Goal: Use online tool/utility: Use online tool/utility

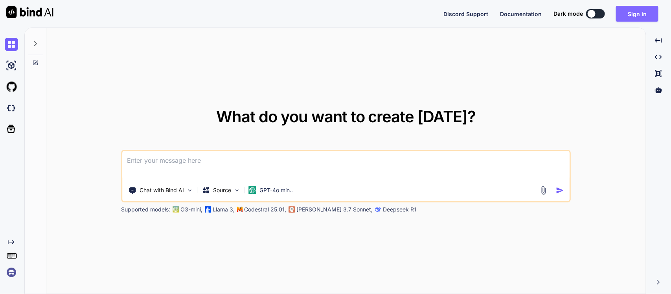
click at [637, 9] on button "Sign in" at bounding box center [637, 14] width 42 height 16
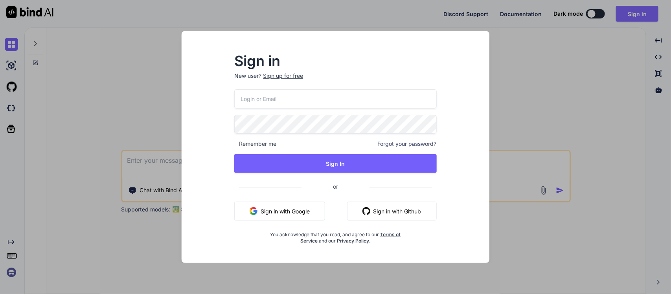
type input "[EMAIL_ADDRESS][DOMAIN_NAME]"
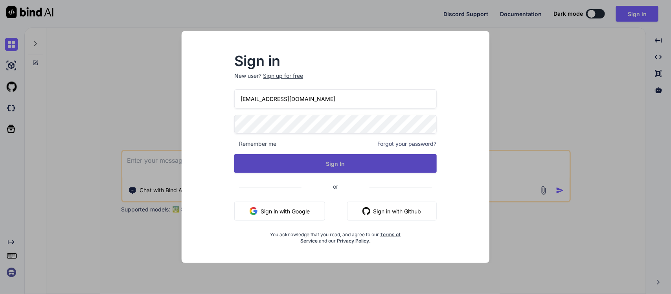
click at [297, 156] on button "Sign In" at bounding box center [335, 163] width 202 height 19
click at [323, 162] on button "Sign In" at bounding box center [335, 163] width 202 height 19
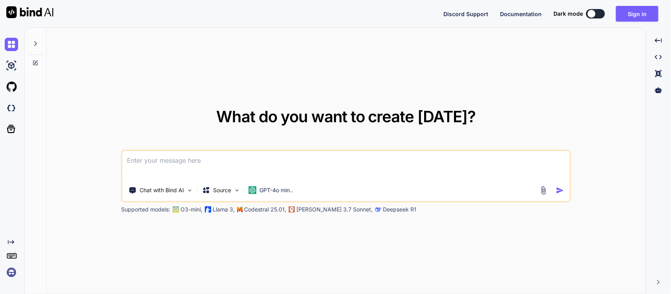
click at [35, 40] on icon at bounding box center [35, 43] width 6 height 6
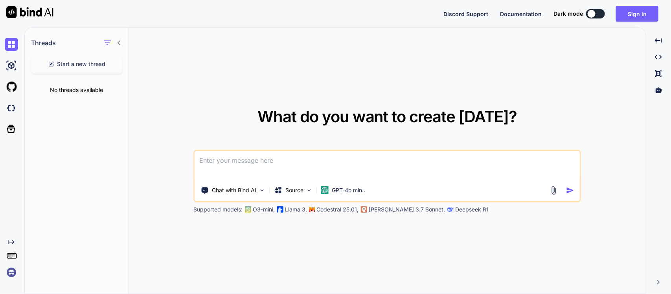
type textarea "x"
click at [274, 160] on textarea at bounding box center [386, 165] width 385 height 29
click at [627, 12] on button "Sign in" at bounding box center [637, 14] width 42 height 16
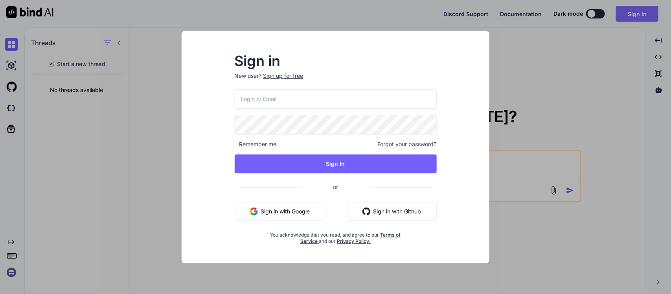
type input "[EMAIL_ADDRESS][DOMAIN_NAME]"
click at [334, 175] on div "297rdb27@students.olatheschools.com Remember me Forgot your password? Sign In o…" at bounding box center [335, 166] width 202 height 155
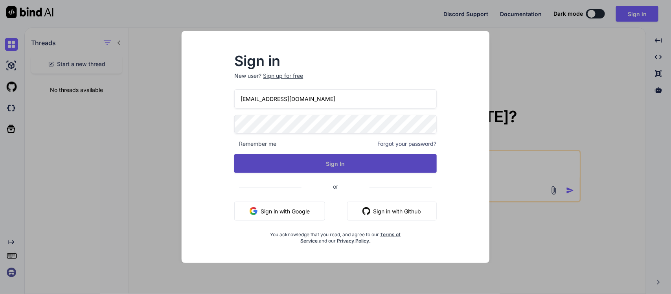
click at [334, 164] on button "Sign In" at bounding box center [335, 163] width 202 height 19
click at [350, 170] on button "Sign In" at bounding box center [335, 163] width 202 height 19
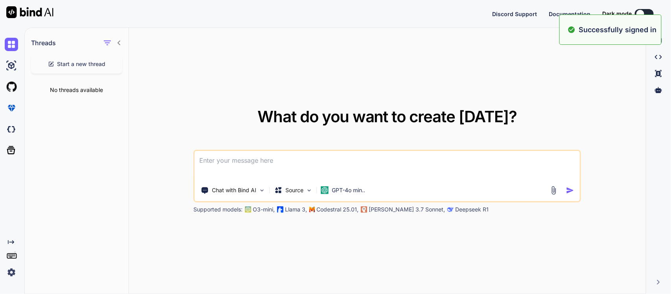
type textarea "x"
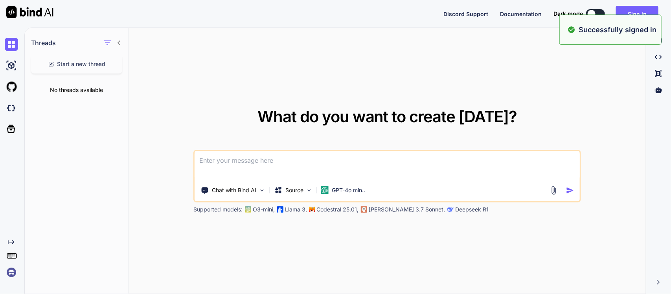
click at [336, 154] on textarea at bounding box center [386, 165] width 385 height 29
paste textarea
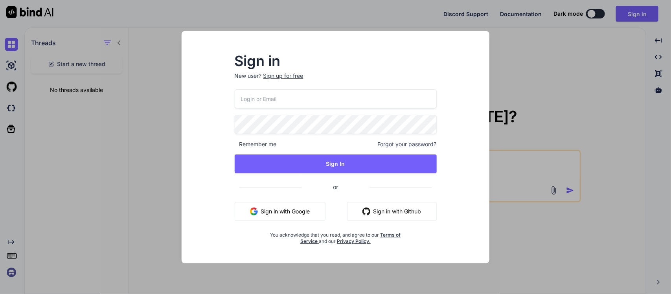
type input "[EMAIL_ADDRESS][DOMAIN_NAME]"
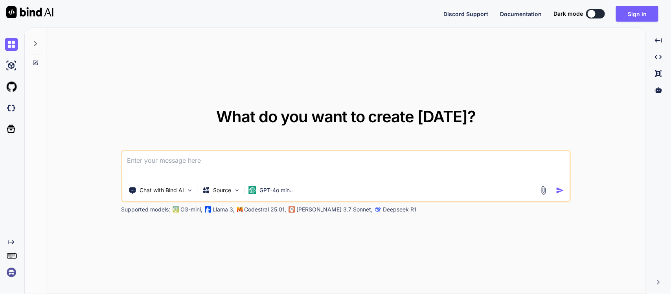
click at [585, 9] on div "Dark mode" at bounding box center [581, 13] width 56 height 9
click at [591, 12] on div at bounding box center [591, 14] width 8 height 8
type textarea "x"
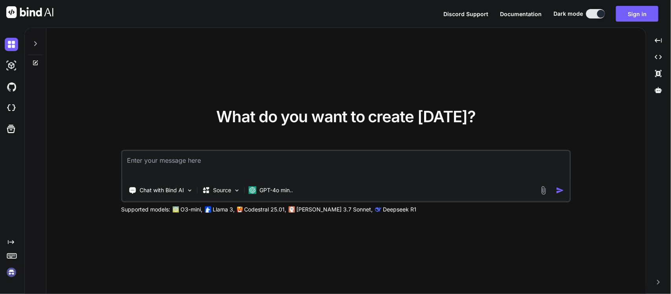
click at [374, 156] on textarea at bounding box center [346, 165] width 447 height 29
paste textarea
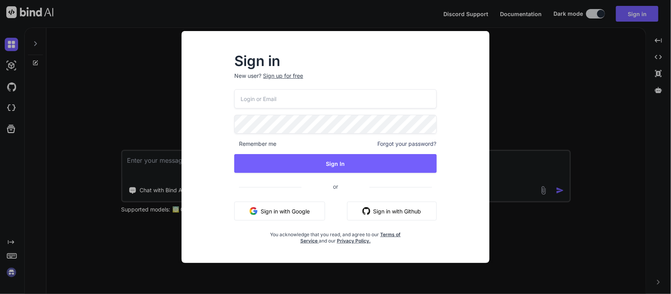
type input "[EMAIL_ADDRESS][DOMAIN_NAME]"
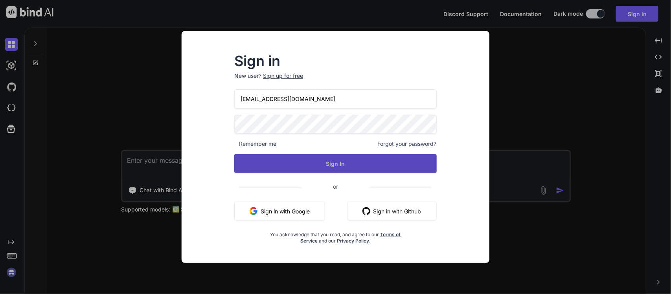
click at [309, 161] on button "Sign In" at bounding box center [335, 163] width 202 height 19
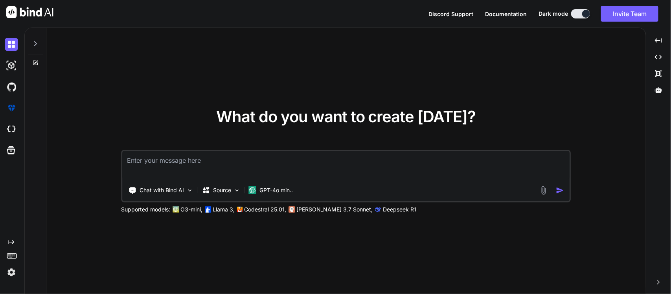
type textarea "x"
click at [264, 145] on div "What do you want to create [DATE]? Chat with Bind AI Source GPT-4o min.. Suppor…" at bounding box center [345, 161] width 449 height 104
click at [258, 151] on textarea at bounding box center [346, 165] width 447 height 29
paste textarea "House on Mango Street Bildungsroman Prompt Write a short story about a moment i…"
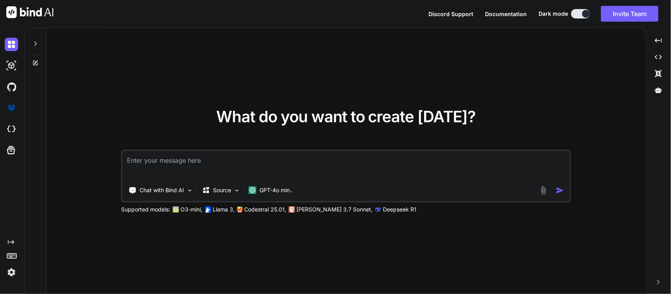
type textarea "House on Mango Street Bildungsroman Prompt Write a short story about a moment i…"
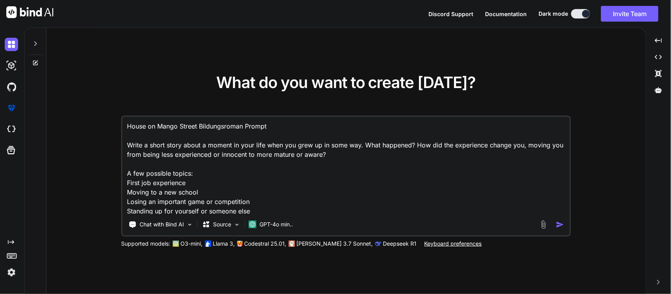
scroll to position [58, 0]
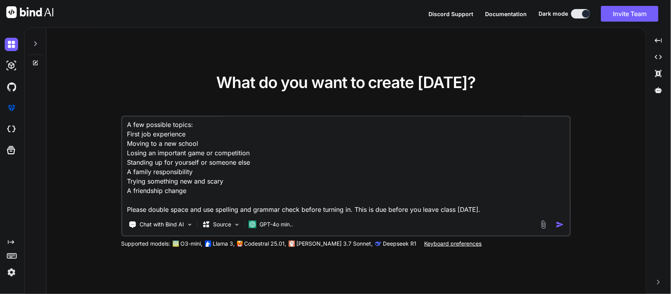
type textarea "x"
type textarea "House on Mango Street Bildungsroman Prompt Write a short story about a moment i…"
type textarea "x"
type textarea "House on Mango Street Bildungsroman Prompt Write a short story about a moment i…"
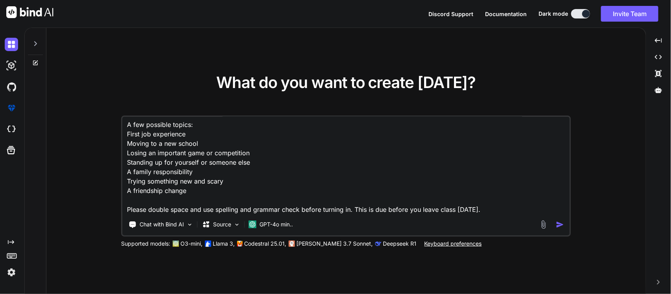
type textarea "x"
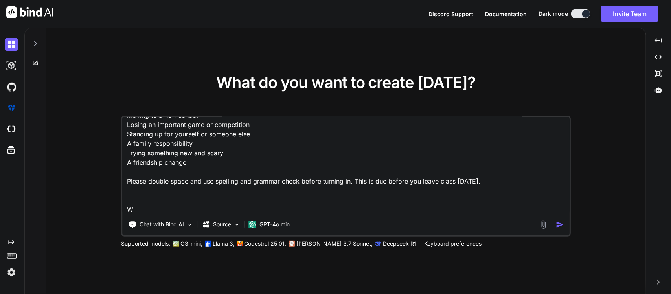
type textarea "House on Mango Street Bildungsroman Prompt Write a short story about a moment i…"
type textarea "x"
type textarea "House on Mango Street Bildungsroman Prompt Write a short story about a moment i…"
type textarea "x"
type textarea "House on Mango Street Bildungsroman Prompt Write a short story about a moment i…"
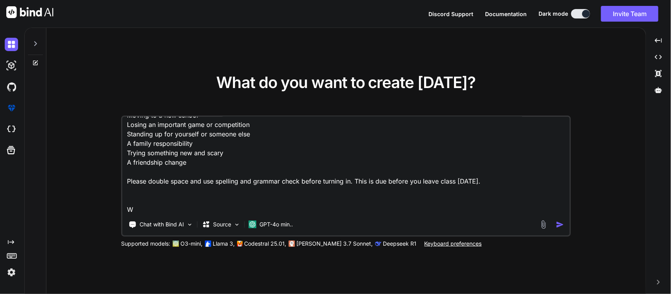
type textarea "x"
type textarea "House on Mango Street Bildungsroman Prompt Write a short story about a moment i…"
type textarea "x"
type textarea "House on Mango Street Bildungsroman Prompt Write a short story about a moment i…"
type textarea "x"
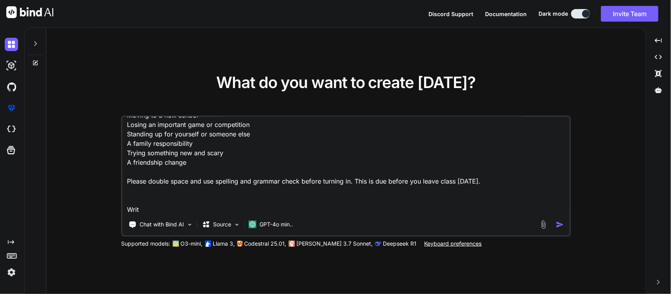
type textarea "House on Mango Street Bildungsroman Prompt Write a short story about a moment i…"
type textarea "x"
type textarea "House on Mango Street Bildungsroman Prompt Write a short story about a moment i…"
type textarea "x"
type textarea "House on Mango Street Bildungsroman Prompt Write a short story about a moment i…"
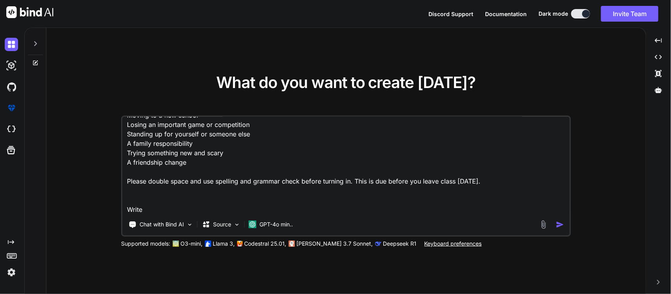
type textarea "x"
type textarea "House on Mango Street Bildungsroman Prompt Write a short story about a moment i…"
type textarea "x"
type textarea "House on Mango Street Bildungsroman Prompt Write a short story about a moment i…"
type textarea "x"
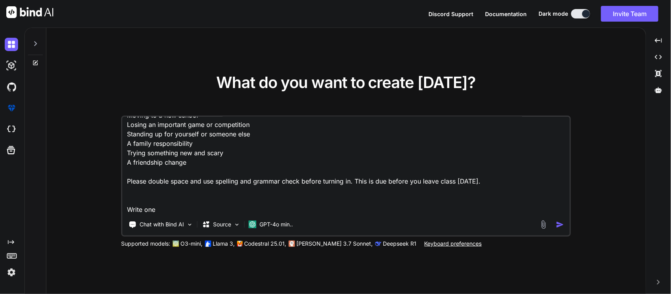
type textarea "House on Mango Street Bildungsroman Prompt Write a short story about a moment i…"
type textarea "x"
type textarea "House on Mango Street Bildungsroman Prompt Write a short story about a moment i…"
type textarea "x"
type textarea "House on Mango Street Bildungsroman Prompt Write a short story about a moment i…"
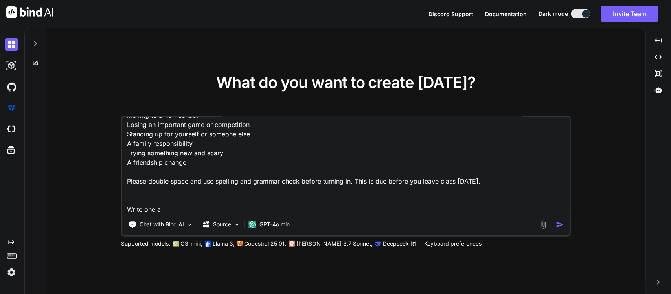
type textarea "x"
type textarea "House on Mango Street Bildungsroman Prompt Write a short story about a moment i…"
type textarea "x"
type textarea "House on Mango Street Bildungsroman Prompt Write a short story about a moment i…"
type textarea "x"
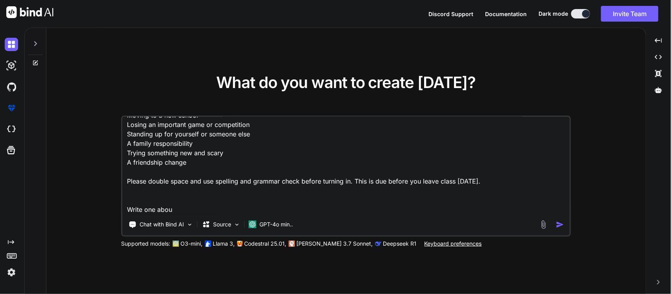
type textarea "House on Mango Street Bildungsroman Prompt Write a short story about a moment i…"
type textarea "x"
type textarea "House on Mango Street Bildungsroman Prompt Write a short story about a moment i…"
type textarea "x"
type textarea "House on Mango Street Bildungsroman Prompt Write a short story about a moment i…"
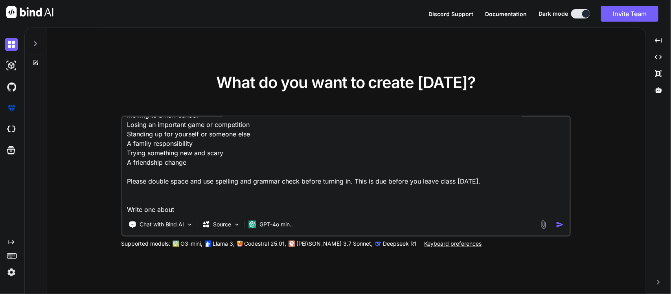
type textarea "x"
type textarea "House on Mango Street Bildungsroman Prompt Write a short story about a moment i…"
type textarea "x"
type textarea "House on Mango Street Bildungsroman Prompt Write a short story about a moment i…"
type textarea "x"
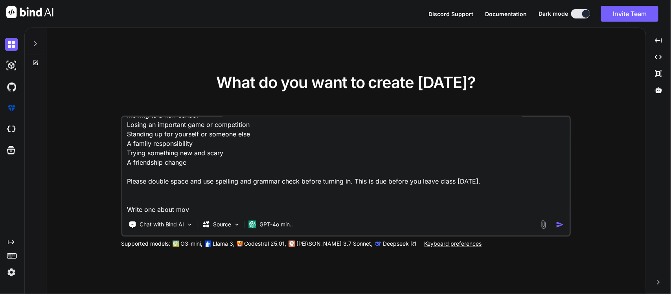
type textarea "House on Mango Street Bildungsroman Prompt Write a short story about a moment i…"
type textarea "x"
type textarea "House on Mango Street Bildungsroman Prompt Write a short story about a moment i…"
type textarea "x"
type textarea "House on Mango Street Bildungsroman Prompt Write a short story about a moment i…"
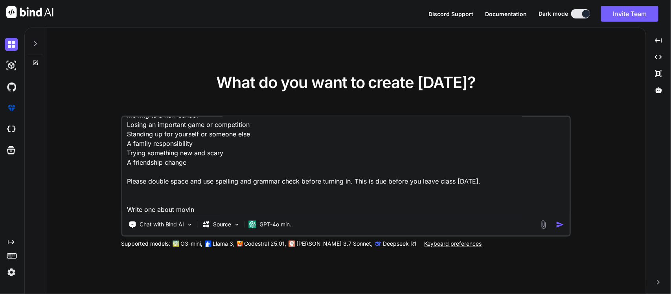
type textarea "x"
type textarea "House on Mango Street Bildungsroman Prompt Write a short story about a moment i…"
type textarea "x"
type textarea "House on Mango Street Bildungsroman Prompt Write a short story about a moment i…"
type textarea "x"
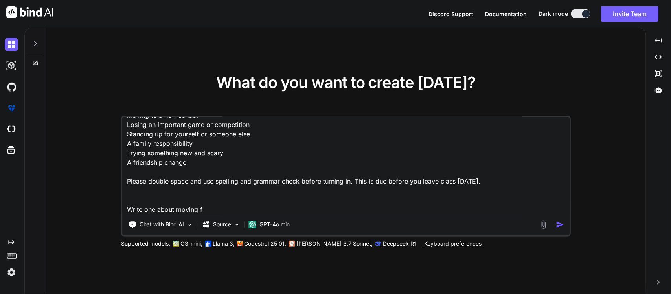
type textarea "House on Mango Street Bildungsroman Prompt Write a short story about a moment i…"
type textarea "x"
type textarea "House on Mango Street Bildungsroman Prompt Write a short story about a moment i…"
type textarea "x"
type textarea "House on Mango Street Bildungsroman Prompt Write a short story about a moment i…"
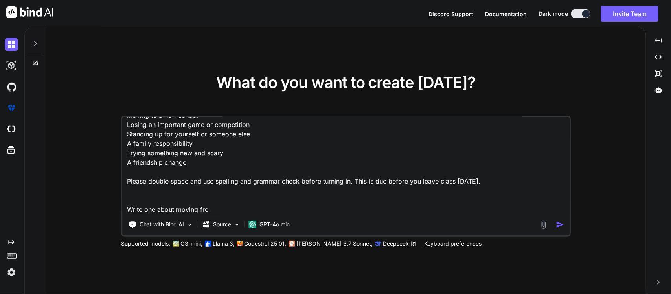
type textarea "x"
type textarea "House on Mango Street Bildungsroman Prompt Write a short story about a moment i…"
type textarea "x"
type textarea "House on Mango Street Bildungsroman Prompt Write a short story about a moment i…"
type textarea "x"
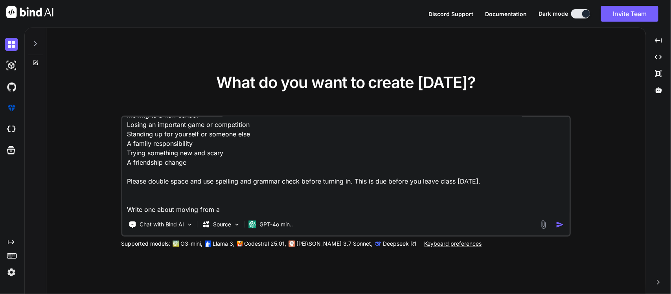
type textarea "House on Mango Street Bildungsroman Prompt Write a short story about a moment i…"
type textarea "x"
type textarea "House on Mango Street Bildungsroman Prompt Write a short story about a moment i…"
type textarea "x"
type textarea "House on Mango Street Bildungsroman Prompt Write a short story about a moment i…"
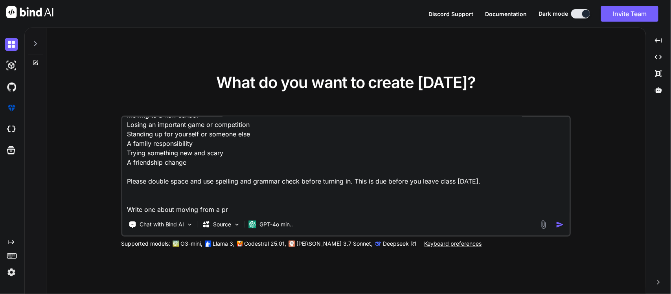
type textarea "x"
type textarea "House on Mango Street Bildungsroman Prompt Write a short story about a moment i…"
type textarea "x"
type textarea "House on Mango Street Bildungsroman Prompt Write a short story about a moment i…"
type textarea "x"
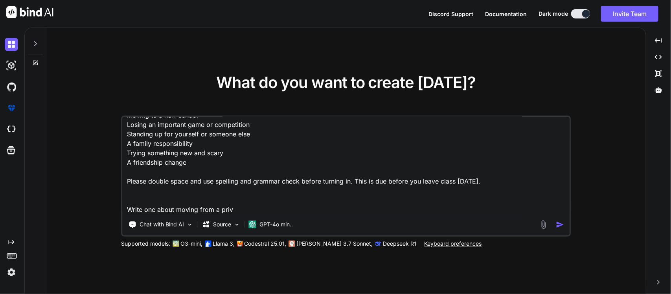
type textarea "House on Mango Street Bildungsroman Prompt Write a short story about a moment i…"
type textarea "x"
type textarea "House on Mango Street Bildungsroman Prompt Write a short story about a moment i…"
type textarea "x"
type textarea "House on Mango Street Bildungsroman Prompt Write a short story about a moment i…"
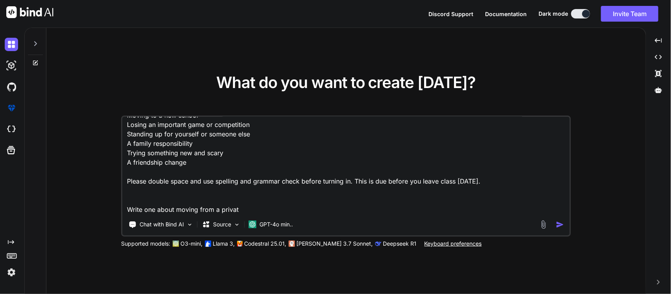
type textarea "x"
type textarea "House on Mango Street Bildungsroman Prompt Write a short story about a moment i…"
type textarea "x"
type textarea "House on Mango Street Bildungsroman Prompt Write a short story about a moment i…"
type textarea "x"
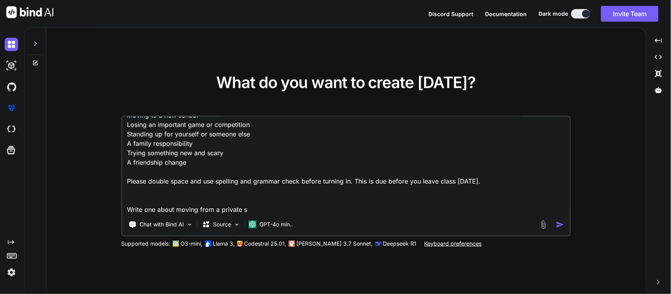
type textarea "House on Mango Street Bildungsroman Prompt Write a short story about a moment i…"
type textarea "x"
type textarea "House on Mango Street Bildungsroman Prompt Write a short story about a moment i…"
type textarea "x"
type textarea "House on Mango Street Bildungsroman Prompt Write a short story about a moment i…"
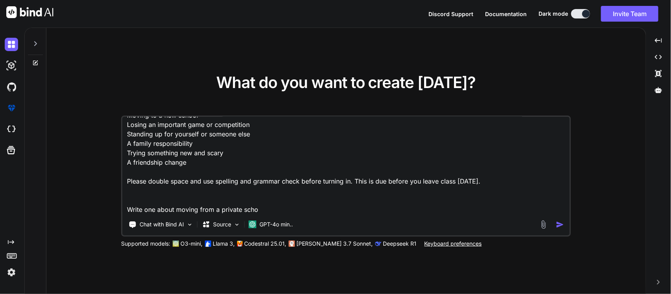
type textarea "x"
type textarea "House on Mango Street Bildungsroman Prompt Write a short story about a moment i…"
type textarea "x"
type textarea "House on Mango Street Bildungsroman Prompt Write a short story about a moment i…"
type textarea "x"
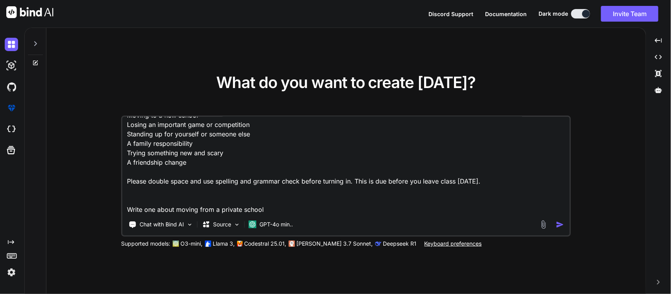
type textarea "House on Mango Street Bildungsroman Prompt Write a short story about a moment i…"
type textarea "x"
type textarea "House on Mango Street Bildungsroman Prompt Write a short story about a moment i…"
type textarea "x"
type textarea "House on Mango Street Bildungsroman Prompt Write a short story about a moment i…"
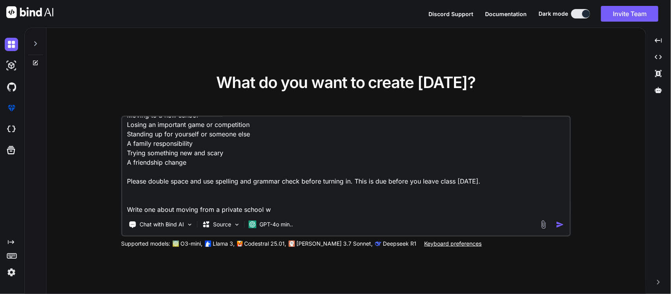
type textarea "x"
type textarea "House on Mango Street Bildungsroman Prompt Write a short story about a moment i…"
type textarea "x"
type textarea "House on Mango Street Bildungsroman Prompt Write a short story about a moment i…"
type textarea "x"
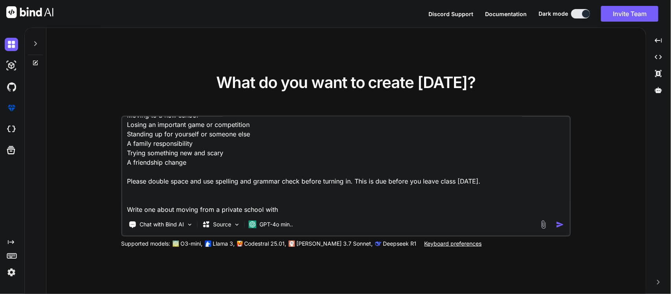
type textarea "House on Mango Street Bildungsroman Prompt Write a short story about a moment i…"
type textarea "x"
type textarea "House on Mango Street Bildungsroman Prompt Write a short story about a moment i…"
type textarea "x"
type textarea "House on Mango Street Bildungsroman Prompt Write a short story about a moment i…"
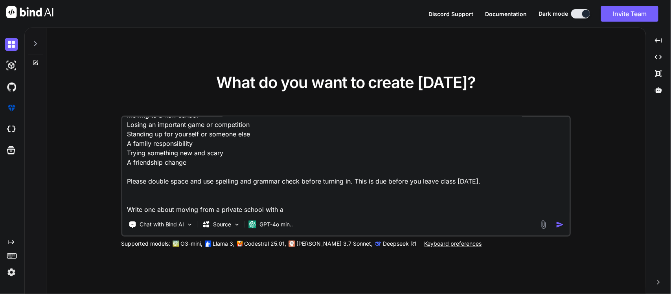
type textarea "x"
type textarea "House on Mango Street Bildungsroman Prompt Write a short story about a moment i…"
type textarea "x"
type textarea "House on Mango Street Bildungsroman Prompt Write a short story about a moment i…"
type textarea "x"
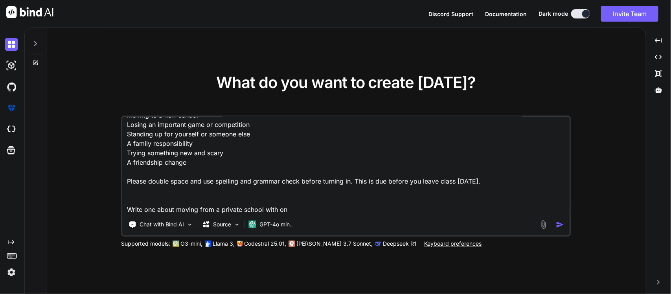
type textarea "House on Mango Street Bildungsroman Prompt Write a short story about a moment i…"
type textarea "x"
type textarea "House on Mango Street Bildungsroman Prompt Write a short story about a moment i…"
type textarea "x"
type textarea "House on Mango Street Bildungsroman Prompt Write a short story about a moment i…"
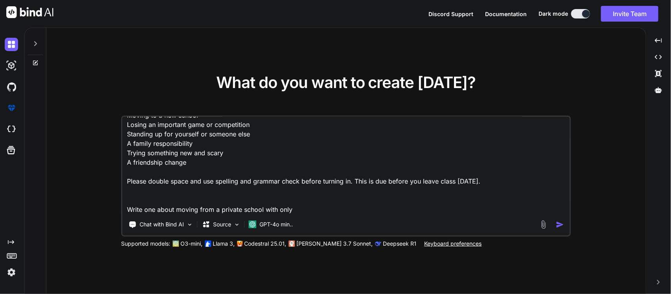
type textarea "x"
type textarea "House on Mango Street Bildungsroman Prompt Write a short story about a moment i…"
type textarea "x"
type textarea "House on Mango Street Bildungsroman Prompt Write a short story about a moment i…"
type textarea "x"
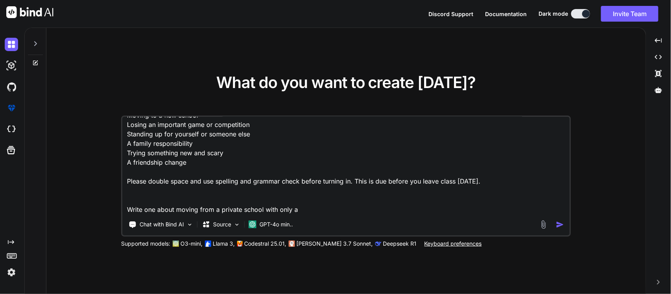
type textarea "House on Mango Street Bildungsroman Prompt Write a short story about a moment i…"
type textarea "x"
type textarea "House on Mango Street Bildungsroman Prompt Write a short story about a moment i…"
type textarea "x"
type textarea "House on Mango Street Bildungsroman Prompt Write a short story about a moment i…"
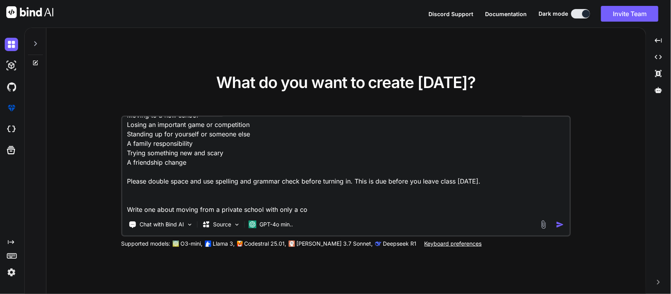
type textarea "x"
type textarea "House on Mango Street Bildungsroman Prompt Write a short story about a moment i…"
type textarea "x"
type textarea "House on Mango Street Bildungsroman Prompt Write a short story about a moment i…"
type textarea "x"
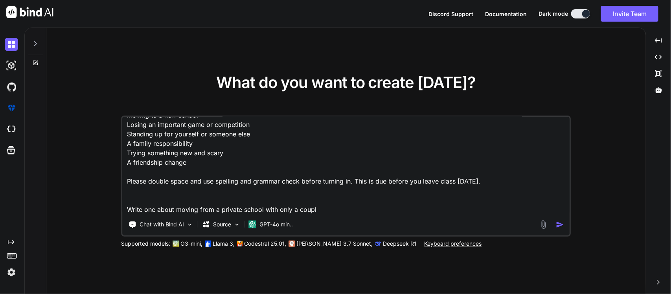
type textarea "House on Mango Street Bildungsroman Prompt Write a short story about a moment i…"
type textarea "x"
type textarea "House on Mango Street Bildungsroman Prompt Write a short story about a moment i…"
type textarea "x"
type textarea "House on Mango Street Bildungsroman Prompt Write a short story about a moment i…"
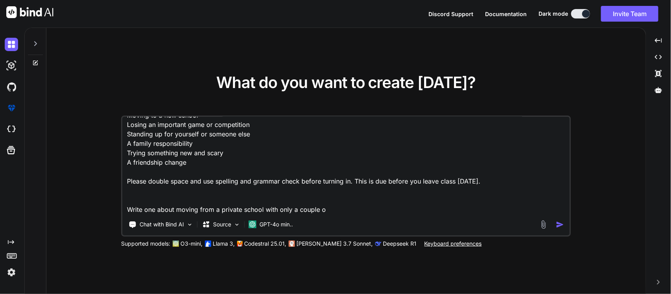
type textarea "x"
type textarea "House on Mango Street Bildungsroman Prompt Write a short story about a moment i…"
type textarea "x"
type textarea "House on Mango Street Bildungsroman Prompt Write a short story about a moment i…"
type textarea "x"
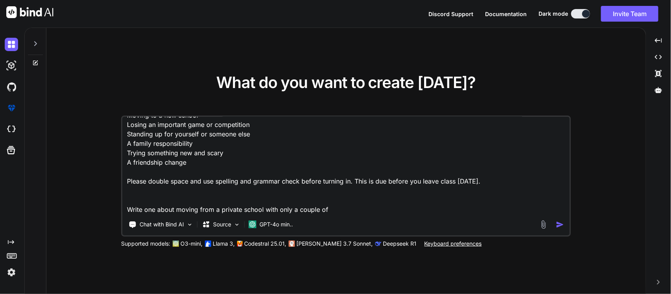
type textarea "House on Mango Street Bildungsroman Prompt Write a short story about a moment i…"
type textarea "x"
type textarea "House on Mango Street Bildungsroman Prompt Write a short story about a moment i…"
type textarea "x"
type textarea "House on Mango Street Bildungsroman Prompt Write a short story about a moment i…"
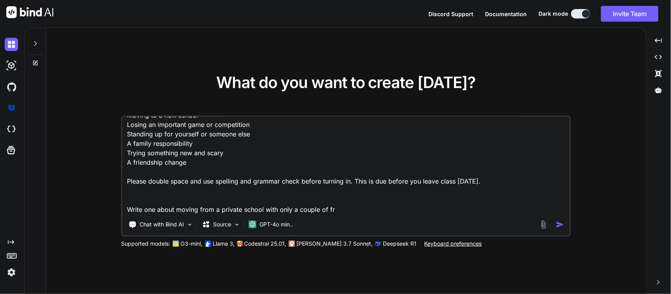
type textarea "x"
type textarea "House on Mango Street Bildungsroman Prompt Write a short story about a moment i…"
type textarea "x"
type textarea "House on Mango Street Bildungsroman Prompt Write a short story about a moment i…"
type textarea "x"
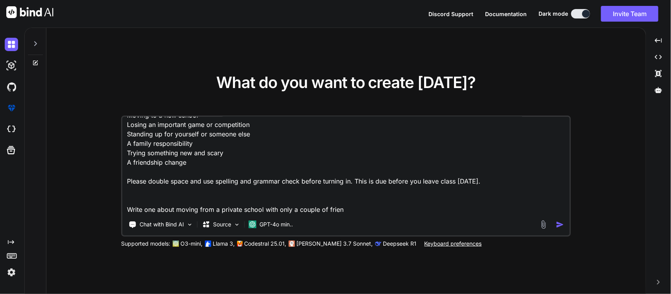
type textarea "House on Mango Street Bildungsroman Prompt Write a short story about a moment i…"
type textarea "x"
type textarea "House on Mango Street Bildungsroman Prompt Write a short story about a moment i…"
type textarea "x"
type textarea "House on Mango Street Bildungsroman Prompt Write a short story about a moment i…"
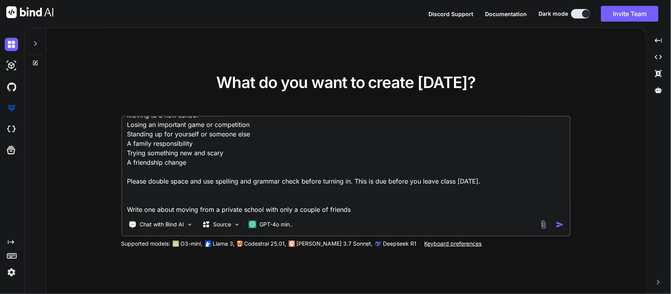
type textarea "x"
type textarea "House on Mango Street Bildungsroman Prompt Write a short story about a moment i…"
type textarea "x"
type textarea "House on Mango Street Bildungsroman Prompt Write a short story about a moment i…"
type textarea "x"
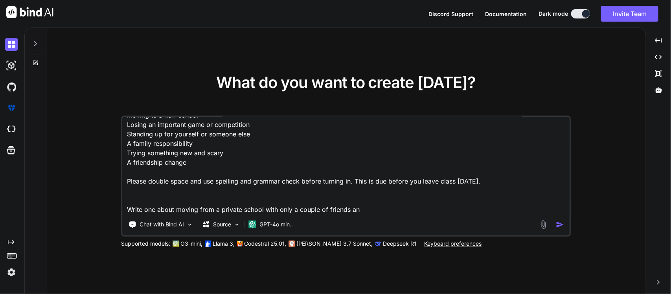
type textarea "House on Mango Street Bildungsroman Prompt Write a short story about a moment i…"
type textarea "x"
type textarea "House on Mango Street Bildungsroman Prompt Write a short story about a moment i…"
type textarea "x"
click at [378, 202] on textarea "House on Mango Street Bildungsroman Prompt Write a short story about a moment i…" at bounding box center [346, 165] width 447 height 97
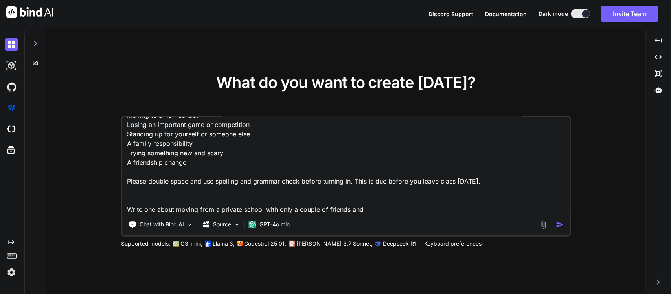
click at [374, 210] on textarea "House on Mango Street Bildungsroman Prompt Write a short story about a moment i…" at bounding box center [346, 165] width 447 height 97
type textarea "House on Mango Street Bildungsroman Prompt Write a short story about a moment i…"
click at [558, 227] on img "button" at bounding box center [559, 224] width 8 height 8
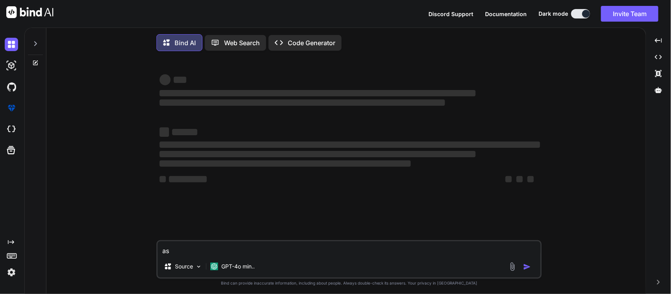
type textarea "a"
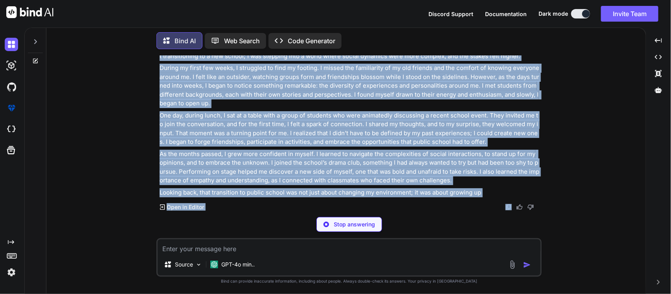
scroll to position [211, 0]
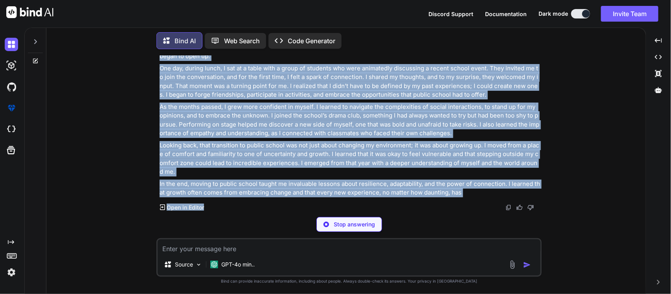
drag, startPoint x: 161, startPoint y: 97, endPoint x: 348, endPoint y: 212, distance: 219.7
click at [348, 212] on div "You House on Mango Street Bildungsroman Prompt Write a short story about a mome…" at bounding box center [348, 174] width 385 height 238
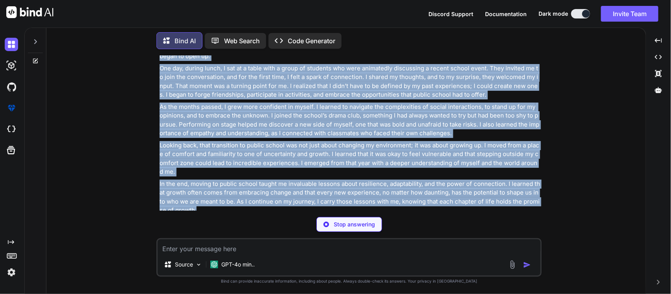
scroll to position [240, 0]
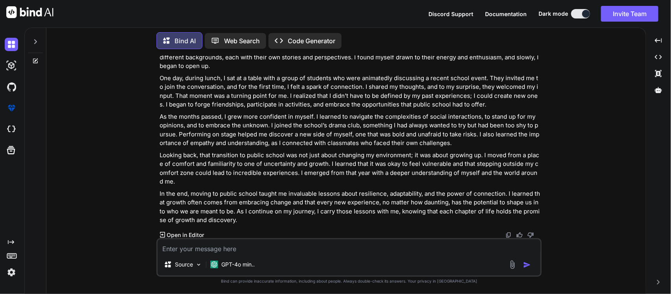
click at [308, 252] on textarea at bounding box center [349, 246] width 383 height 14
type textarea "It just needs to be 3-4 beggining, middle, and end pharagraphs. Don't use huge …"
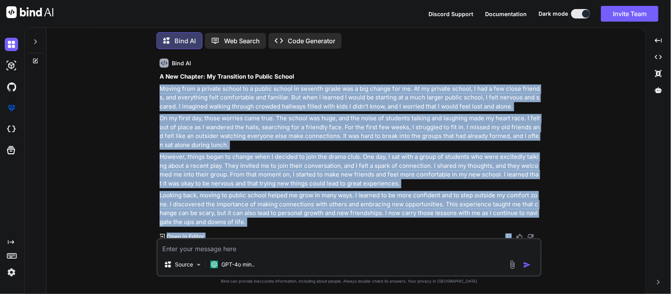
scroll to position [456, 0]
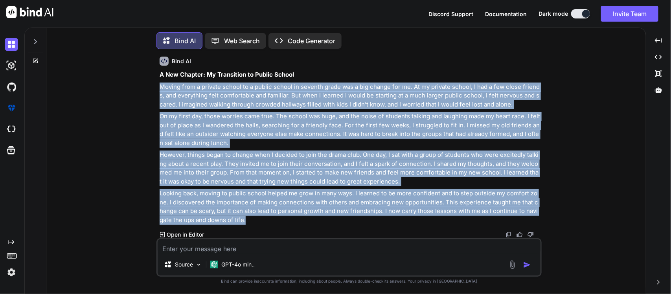
drag, startPoint x: 160, startPoint y: 115, endPoint x: 358, endPoint y: 217, distance: 222.4
click at [358, 217] on div "A New Chapter: My Transition to Public School Moving from a private school to a…" at bounding box center [349, 147] width 380 height 154
click at [358, 217] on p "Looking back, moving to public school helped me grow in many ways. I learned to…" at bounding box center [349, 206] width 380 height 35
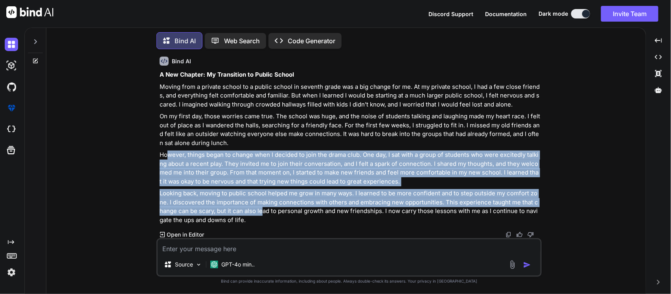
drag, startPoint x: 260, startPoint y: 215, endPoint x: 168, endPoint y: 156, distance: 109.0
click at [168, 156] on div "A New Chapter: My Transition to Public School Moving from a private school to a…" at bounding box center [349, 147] width 380 height 154
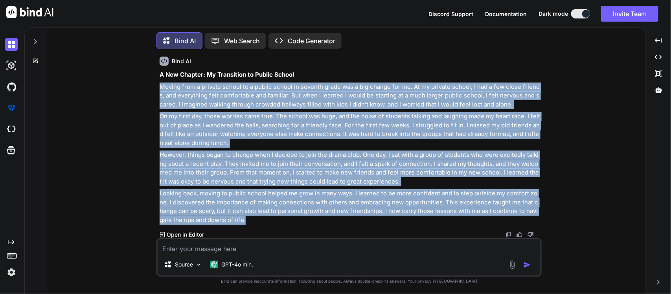
drag, startPoint x: 246, startPoint y: 220, endPoint x: 146, endPoint y: 89, distance: 164.9
click at [146, 89] on div "You House on Mango Street Bildungsroman Prompt Write a short story about a mome…" at bounding box center [349, 174] width 593 height 238
copy div "Loremi dolo s ametcon adipis el s doeius tempor in utlabor etdol mag a eni admi…"
